Goal: Information Seeking & Learning: Learn about a topic

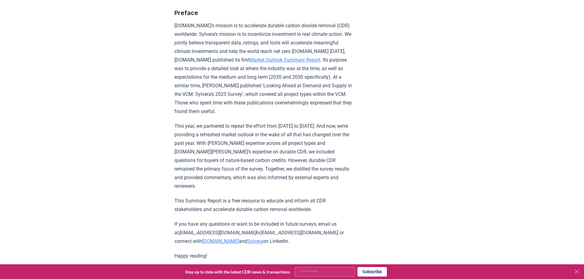
scroll to position [215, 0]
click at [320, 56] on link "Market Outlook Summary Report" at bounding box center [284, 59] width 71 height 6
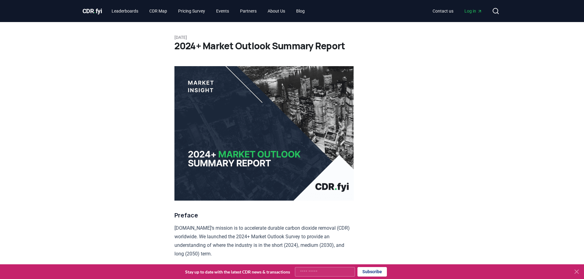
click at [335, 150] on img at bounding box center [263, 133] width 179 height 135
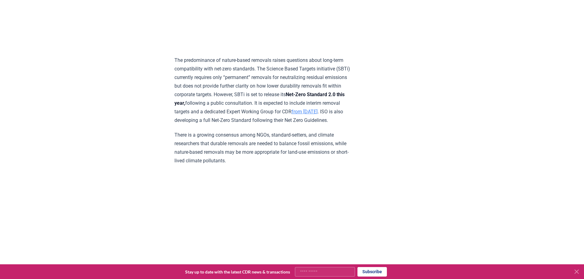
scroll to position [919, 0]
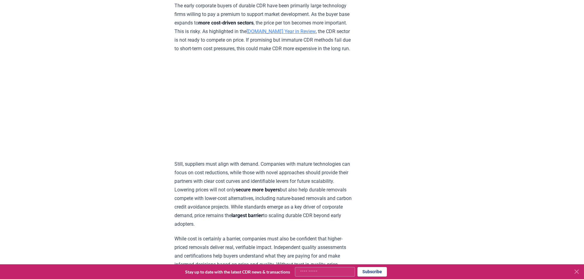
scroll to position [2390, 0]
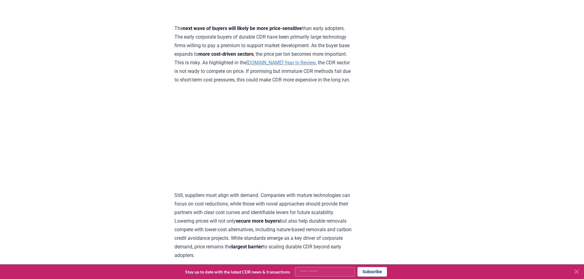
scroll to position [2301, 0]
